Goal: Book appointment/travel/reservation

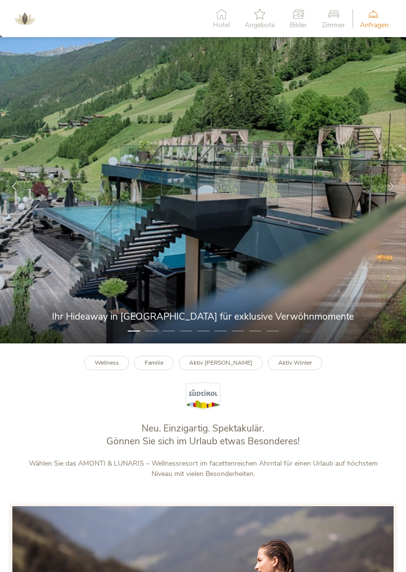
scroll to position [19, 0]
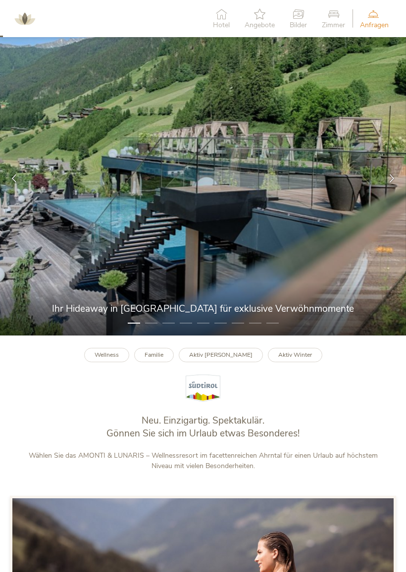
click at [163, 354] on b "Familie" at bounding box center [153, 355] width 19 height 8
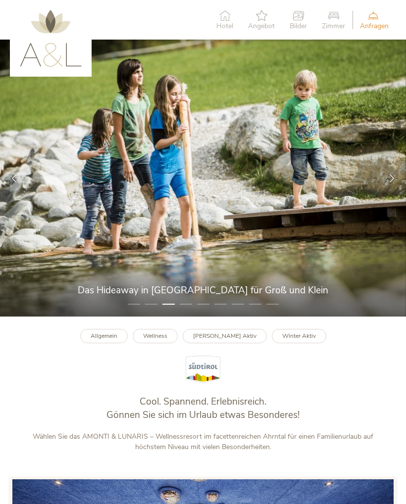
click at [392, 178] on icon at bounding box center [391, 178] width 8 height 8
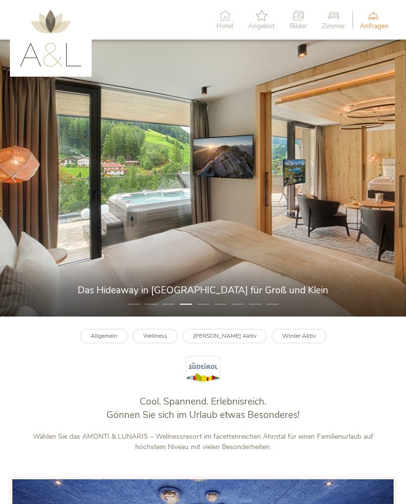
click at [392, 178] on icon at bounding box center [391, 178] width 8 height 8
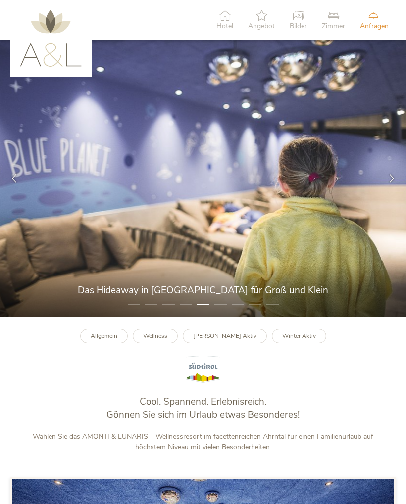
click at [395, 180] on icon at bounding box center [391, 178] width 8 height 8
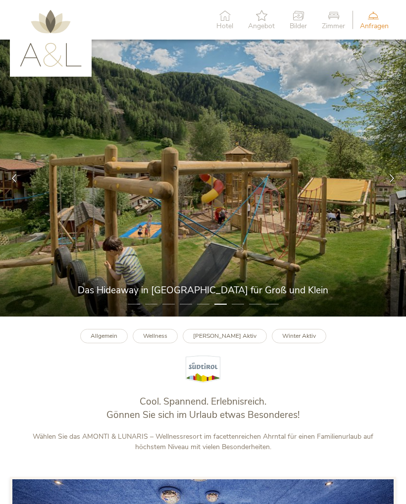
click at [387, 181] on icon at bounding box center [391, 178] width 8 height 8
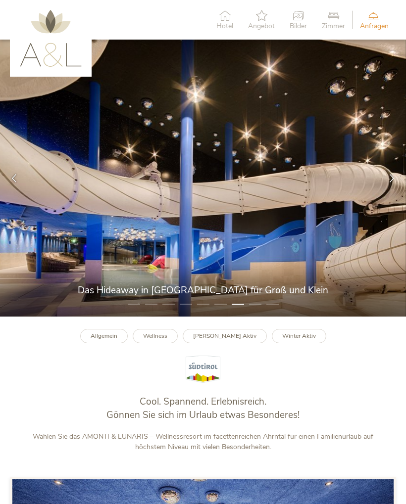
click at [392, 179] on icon at bounding box center [391, 178] width 8 height 8
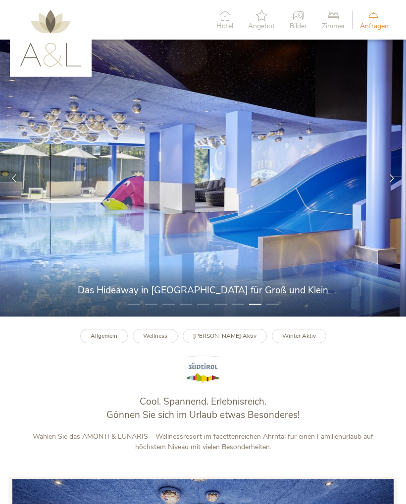
click at [392, 178] on icon at bounding box center [391, 178] width 8 height 8
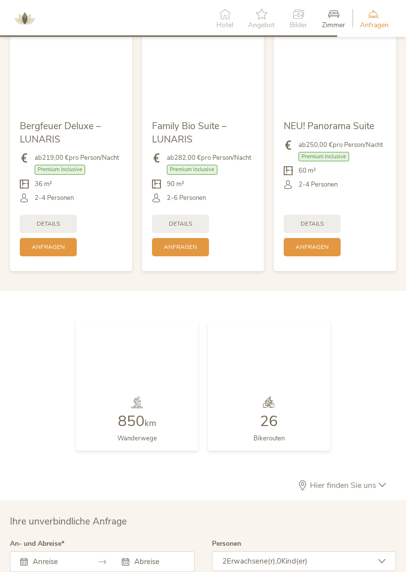
scroll to position [1962, 0]
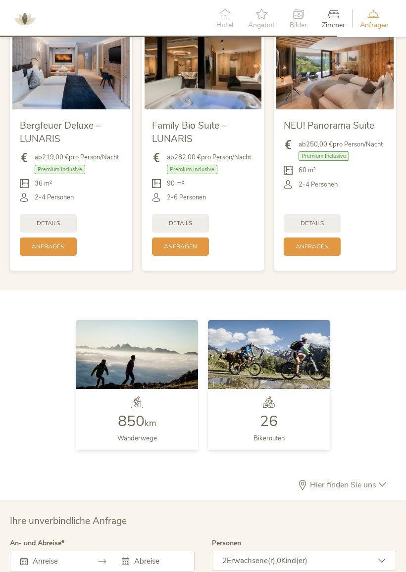
click at [283, 378] on img at bounding box center [269, 354] width 122 height 69
click at [266, 343] on img at bounding box center [269, 354] width 122 height 69
click at [288, 348] on img at bounding box center [269, 354] width 122 height 69
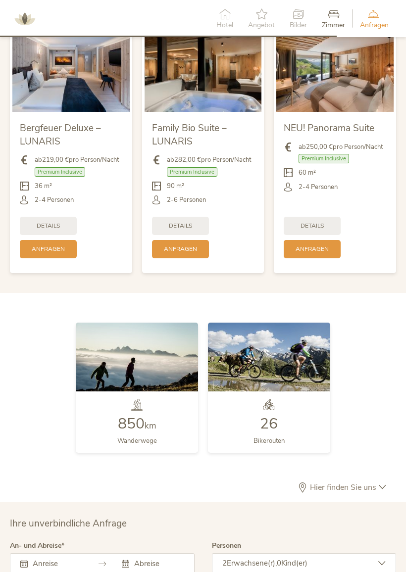
click at [284, 350] on img at bounding box center [269, 357] width 122 height 69
click at [294, 354] on img at bounding box center [269, 357] width 122 height 69
click at [279, 417] on div "26" at bounding box center [268, 424] width 31 height 15
click at [282, 345] on img at bounding box center [269, 357] width 122 height 69
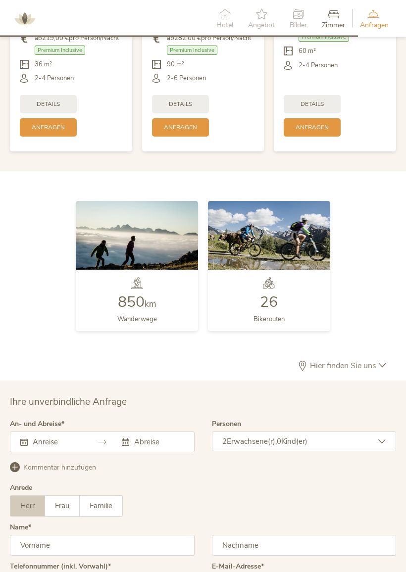
scroll to position [2082, 0]
click at [278, 245] on img at bounding box center [269, 235] width 122 height 69
click at [297, 270] on div "26 Bikerouten" at bounding box center [269, 300] width 122 height 61
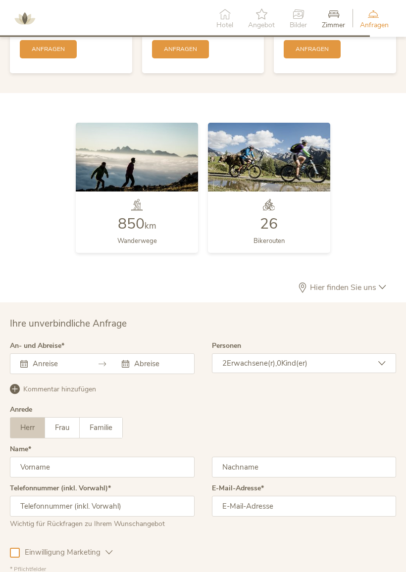
scroll to position [2160, 0]
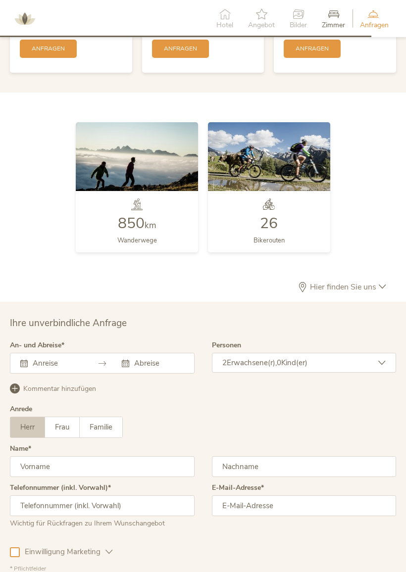
click at [384, 283] on icon at bounding box center [382, 286] width 7 height 7
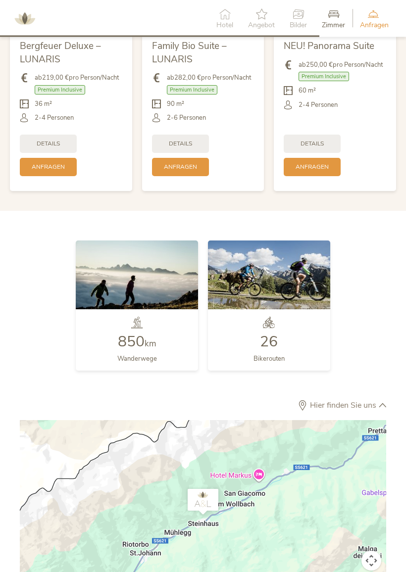
scroll to position [2042, 0]
click at [276, 298] on img at bounding box center [269, 274] width 122 height 69
click at [272, 266] on img at bounding box center [269, 274] width 122 height 69
click at [270, 276] on img at bounding box center [269, 274] width 122 height 69
click at [279, 318] on div at bounding box center [268, 326] width 31 height 18
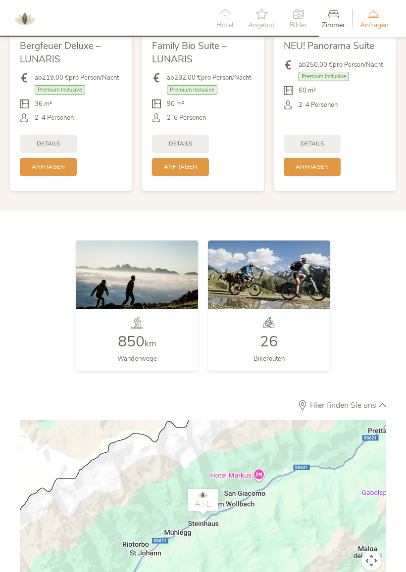
click at [282, 274] on img at bounding box center [269, 274] width 122 height 69
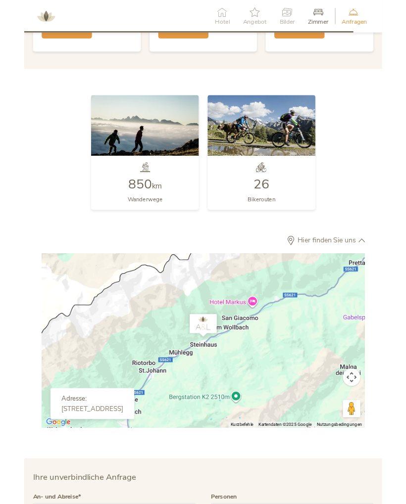
scroll to position [2625, 0]
